Goal: Task Accomplishment & Management: Manage account settings

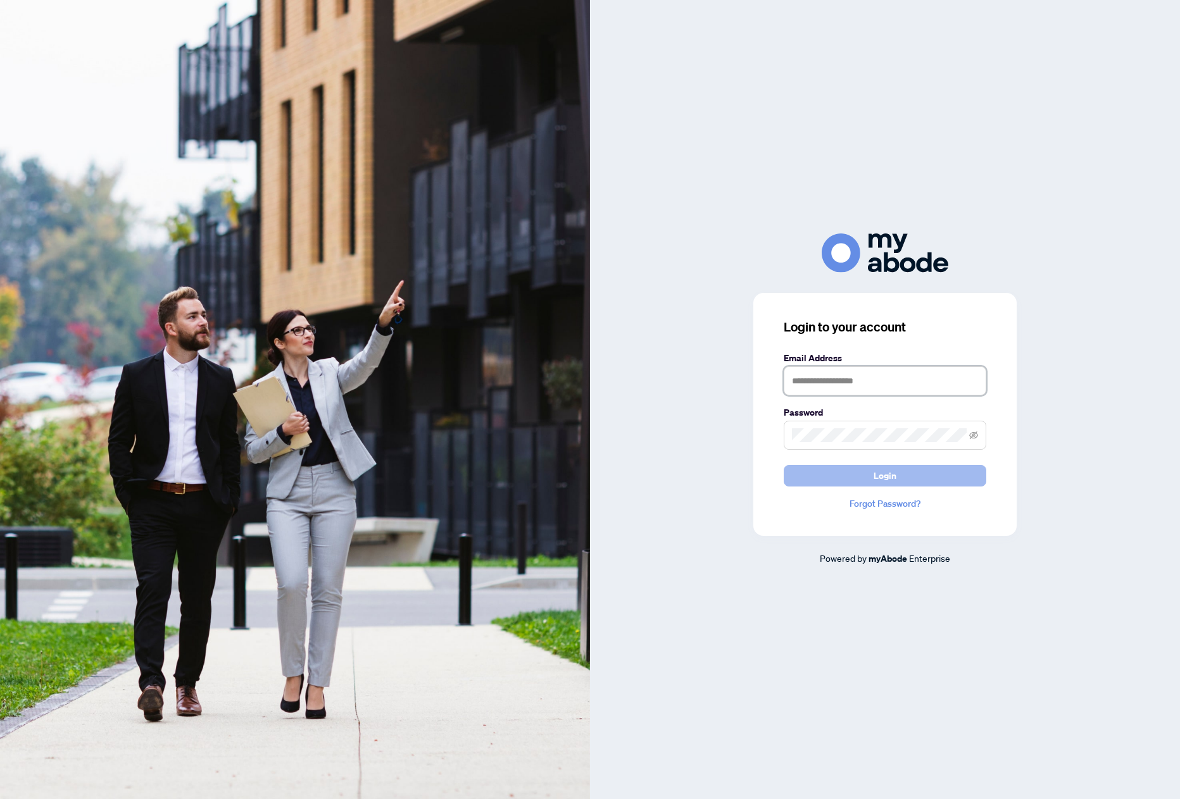
type input "**********"
click at [900, 470] on button "Login" at bounding box center [885, 476] width 203 height 22
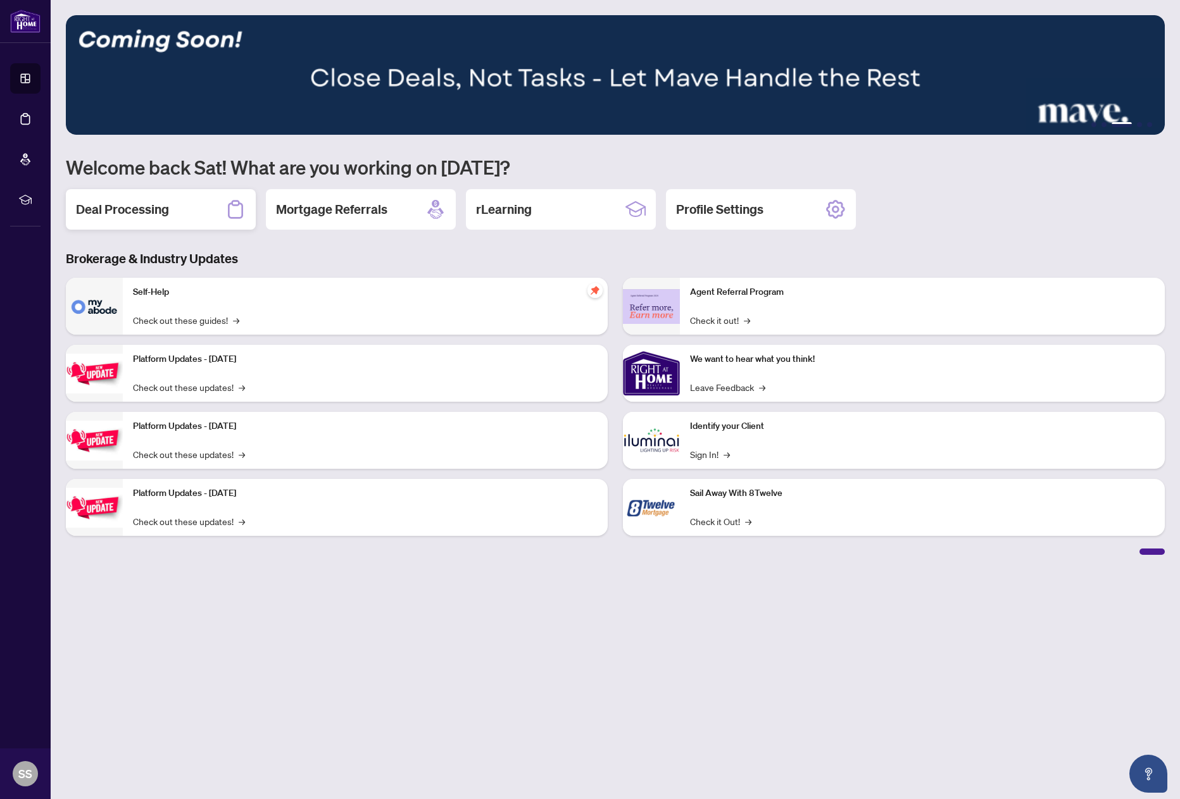
click at [134, 212] on h2 "Deal Processing" at bounding box center [122, 210] width 93 height 18
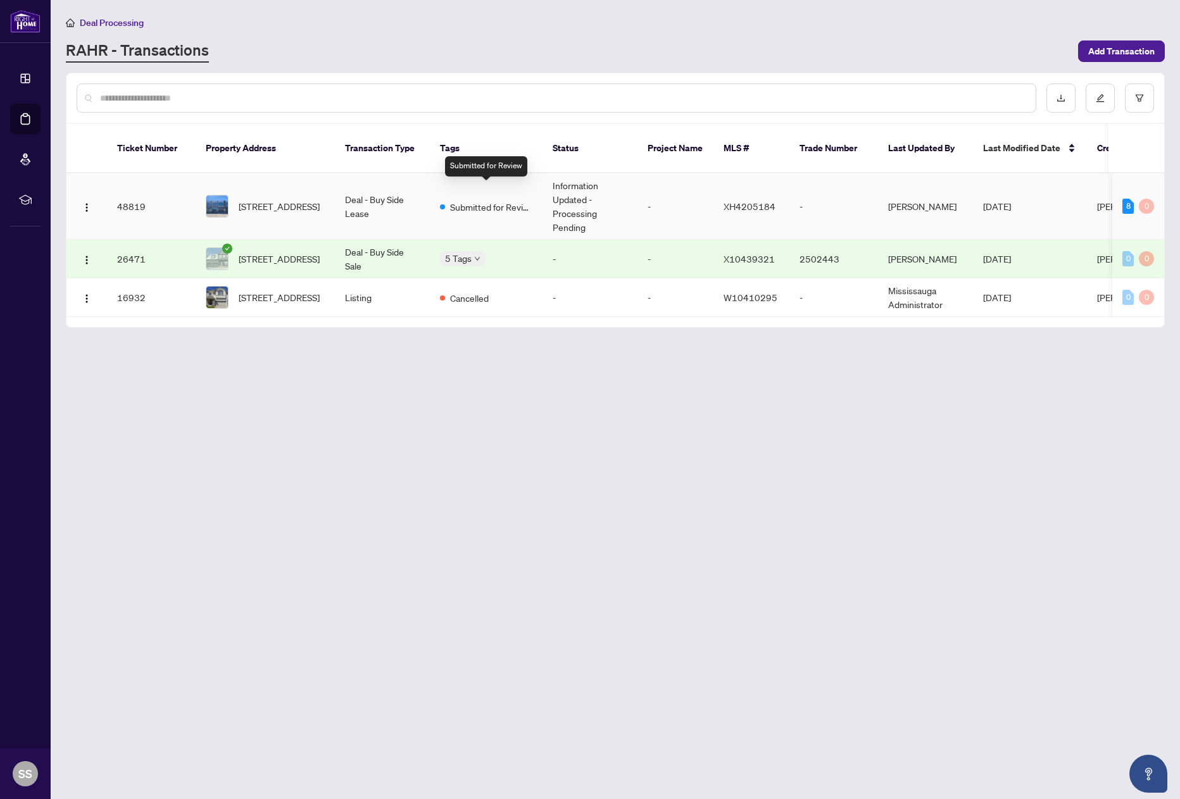
click at [507, 200] on span "Submitted for Review" at bounding box center [491, 207] width 82 height 14
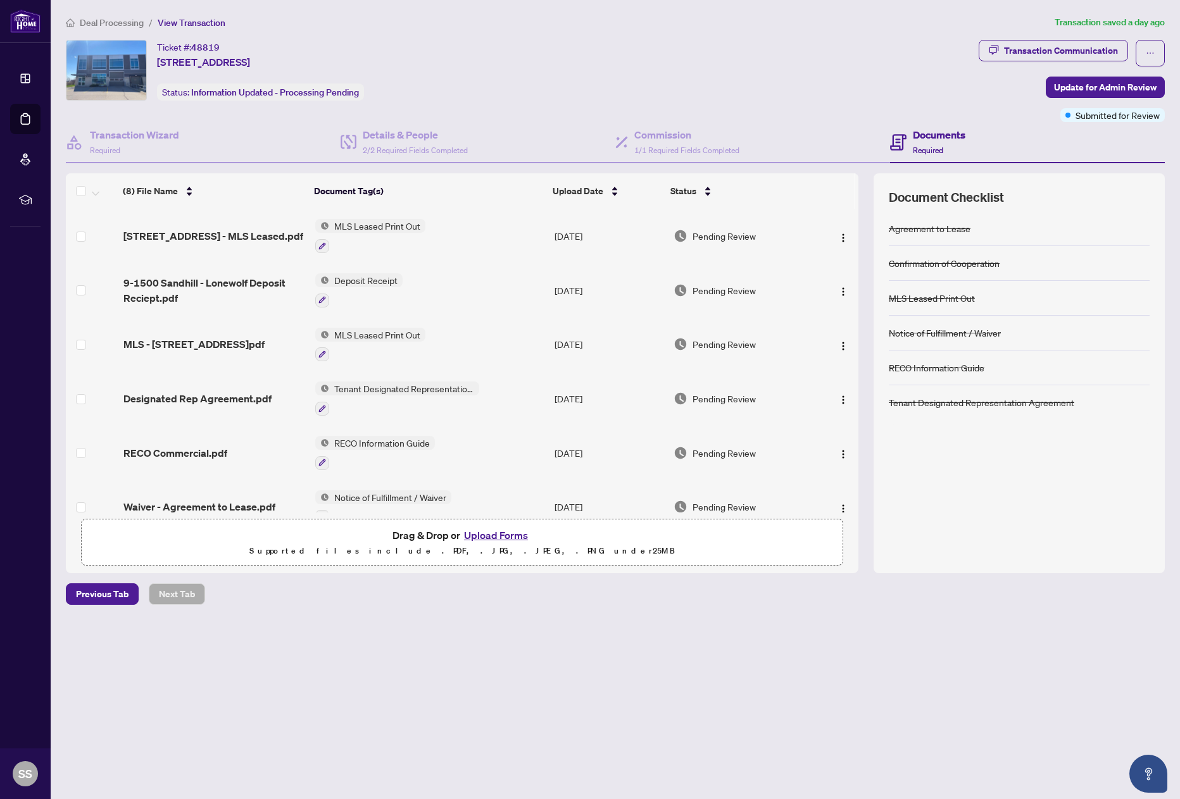
click at [708, 751] on main "Deal Processing / View Transaction Transaction saved a day ago Ticket #: 48819 …" at bounding box center [615, 399] width 1129 height 799
click at [1143, 46] on button "button" at bounding box center [1150, 53] width 29 height 27
click at [596, 80] on div "Ticket #: 48819 [STREET_ADDRESS] Status: Information Updated - Processing Pendi…" at bounding box center [520, 70] width 908 height 61
click at [111, 17] on span "Deal Processing" at bounding box center [112, 22] width 64 height 11
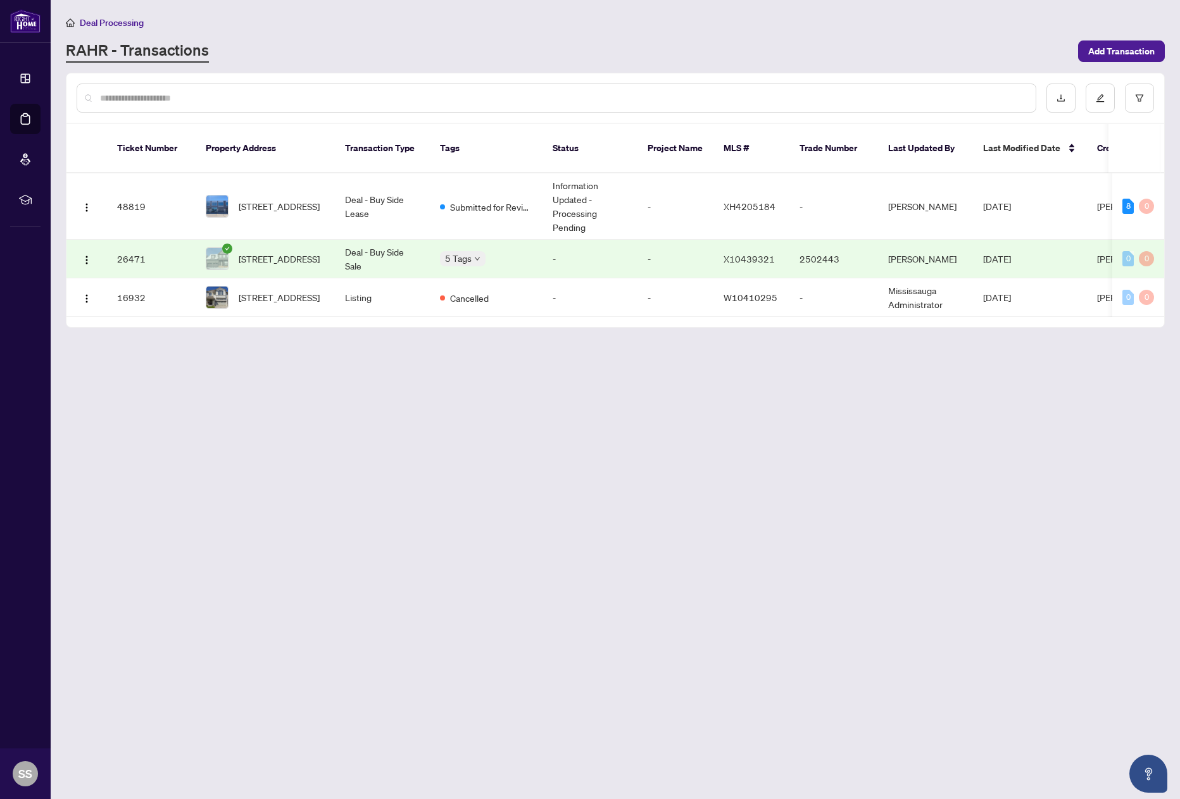
click at [591, 372] on main "Deal Processing [PERSON_NAME] - Transactions Add Transaction Ticket Number Prop…" at bounding box center [615, 399] width 1129 height 799
click at [429, 419] on main "Deal Processing [PERSON_NAME] - Transactions Add Transaction Ticket Number Prop…" at bounding box center [615, 399] width 1129 height 799
